Goal: Obtain resource: Download file/media

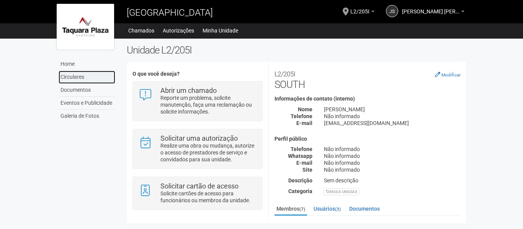
click at [73, 76] on link "Circulares" at bounding box center [87, 77] width 57 height 13
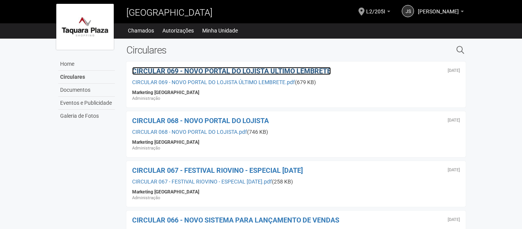
click at [264, 70] on span "CIRCULAR 069 - NOVO PORTAL DO LOJISTA ÚLTIMO LEMBRETE" at bounding box center [231, 71] width 199 height 8
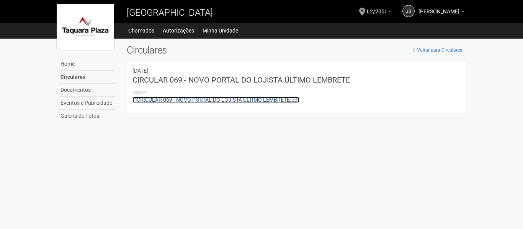
click at [241, 99] on link "CIRCULAR 069 - NOVO PORTAL DO LOJISTA ÚLTIMO LEMBRETE.pdf" at bounding box center [215, 100] width 167 height 6
